Goal: Information Seeking & Learning: Learn about a topic

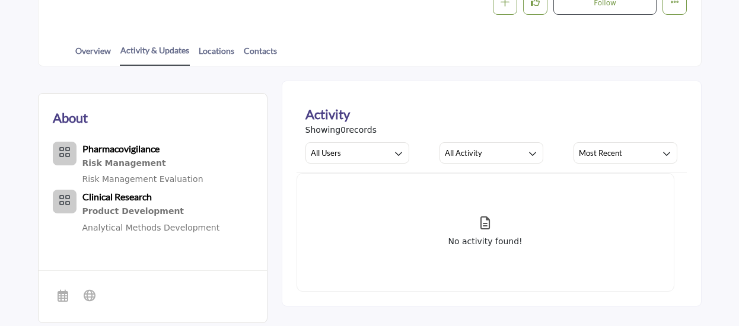
scroll to position [233, 0]
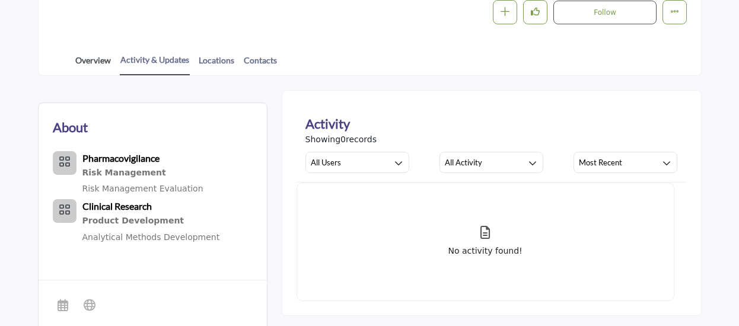
click at [90, 57] on link "Overview" at bounding box center [93, 64] width 37 height 21
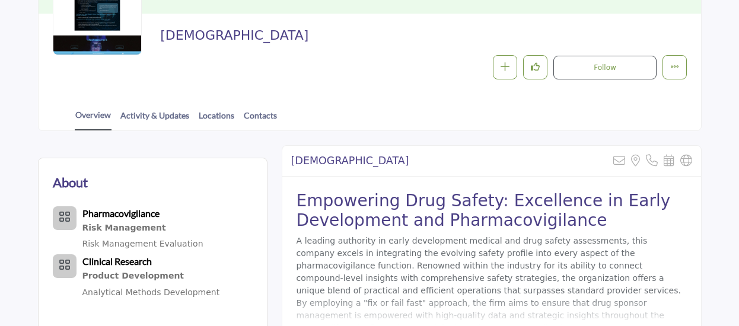
scroll to position [296, 0]
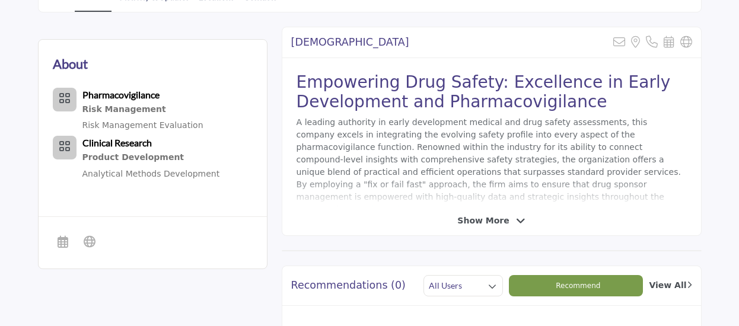
click at [516, 219] on icon at bounding box center [520, 221] width 9 height 11
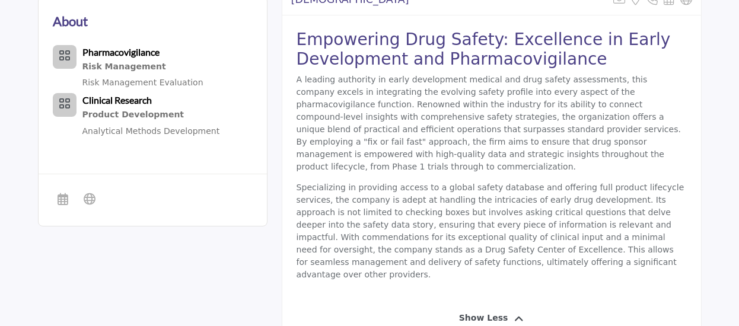
scroll to position [356, 0]
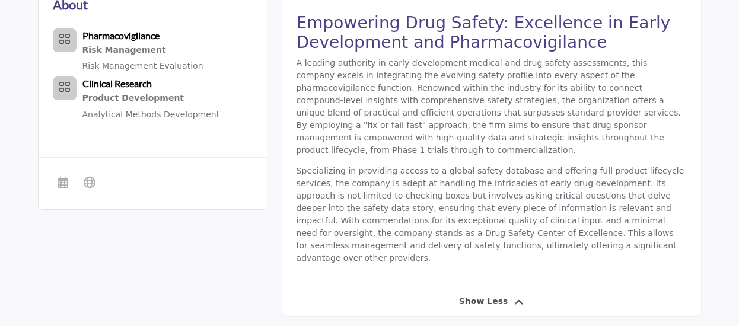
click at [514, 297] on icon at bounding box center [518, 302] width 9 height 11
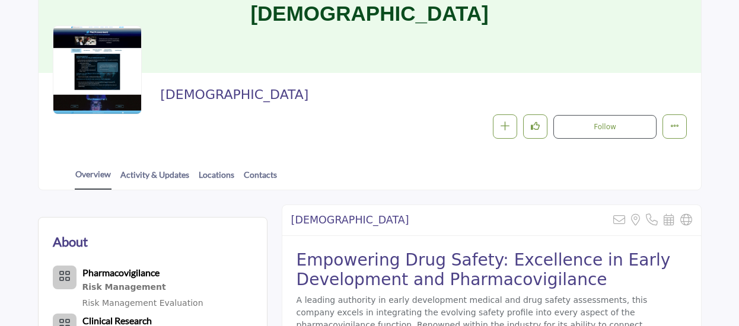
scroll to position [0, 0]
